Goal: Information Seeking & Learning: Check status

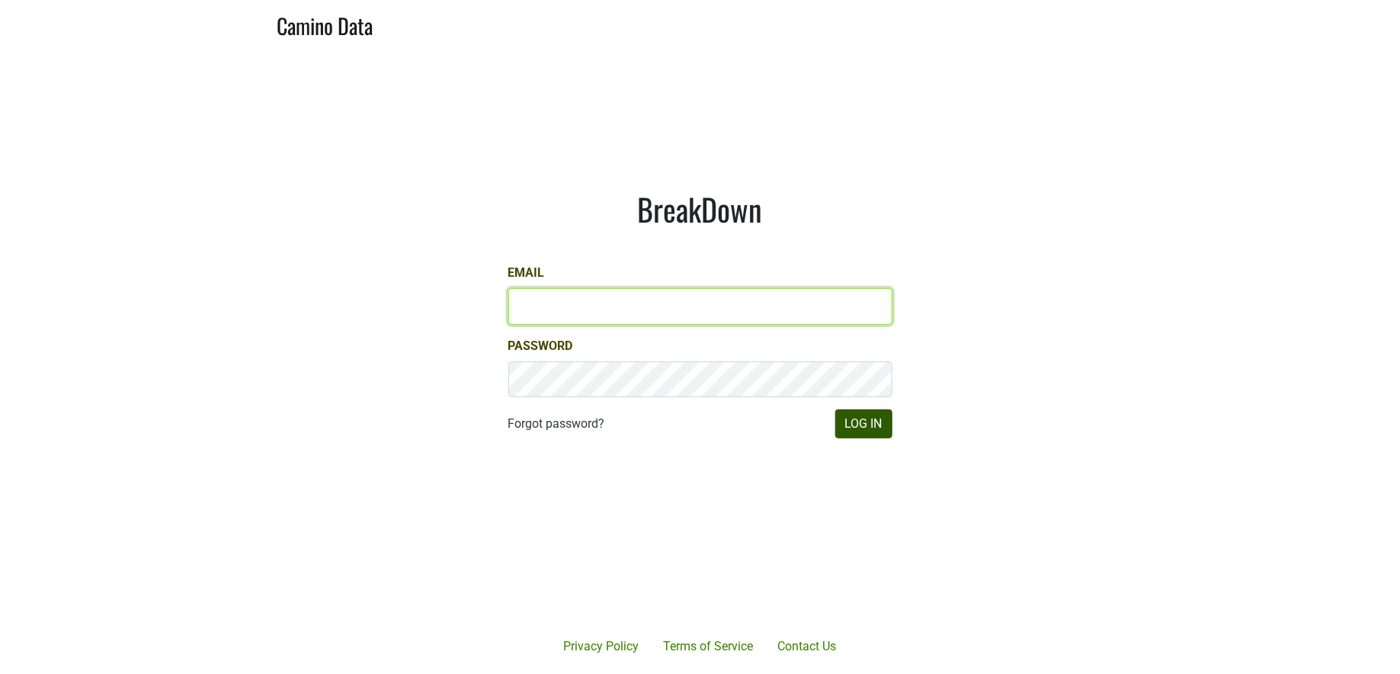
type input "[PERSON_NAME][EMAIL_ADDRESS][DOMAIN_NAME]"
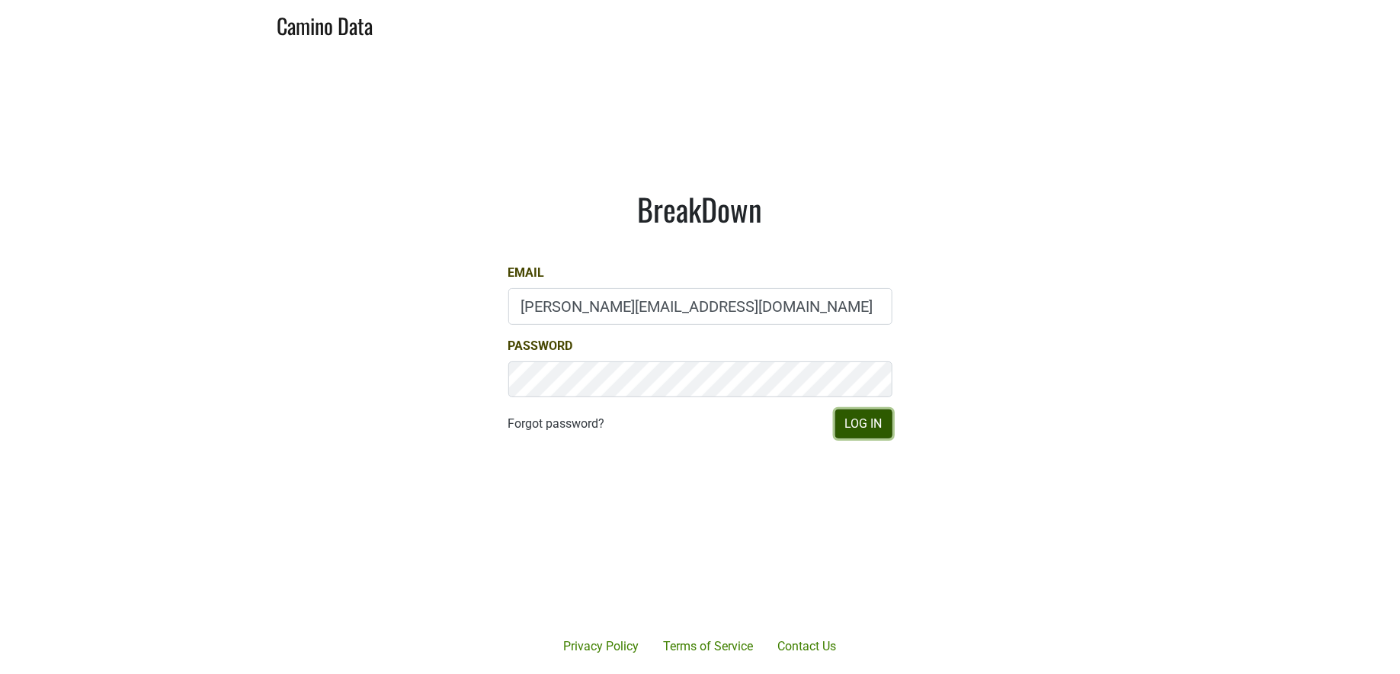
click at [867, 413] on button "Log In" at bounding box center [863, 423] width 57 height 29
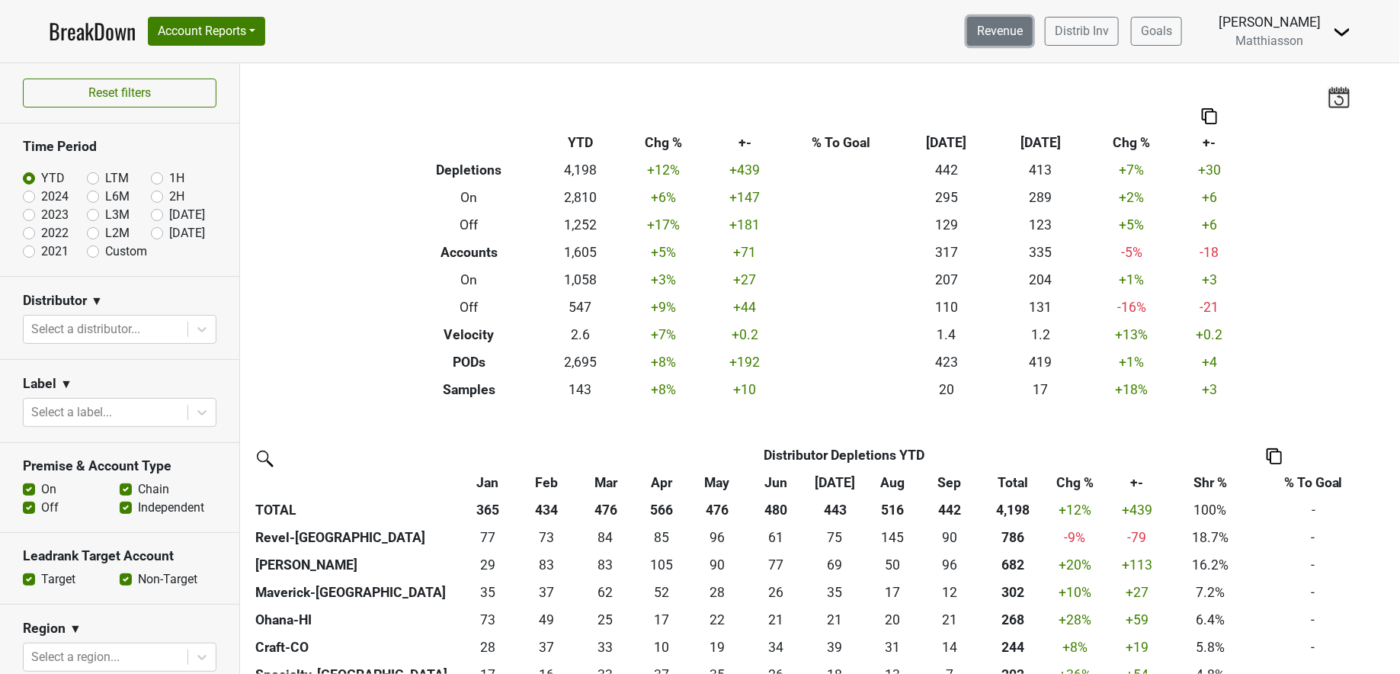
click at [989, 34] on link "Revenue" at bounding box center [1000, 31] width 66 height 29
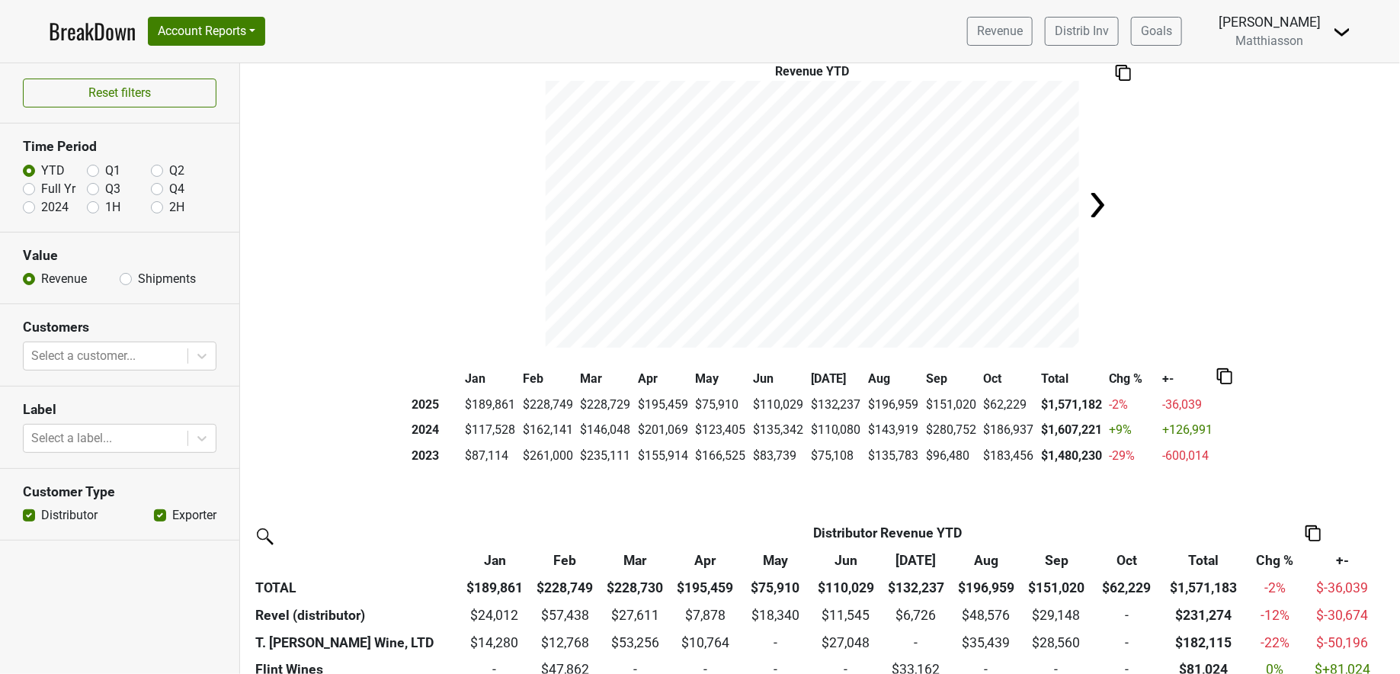
scroll to position [42, 0]
